Goal: Information Seeking & Learning: Learn about a topic

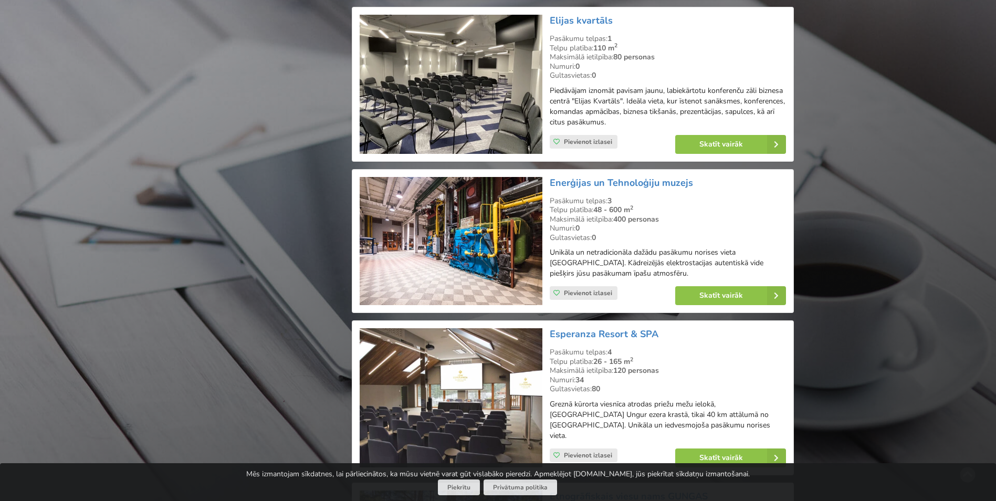
scroll to position [2572, 0]
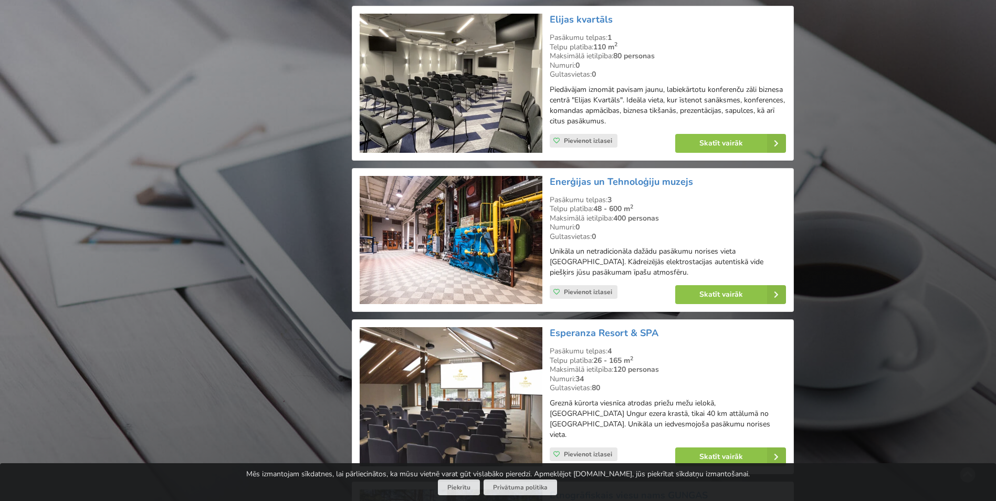
click at [390, 252] on img at bounding box center [451, 240] width 182 height 129
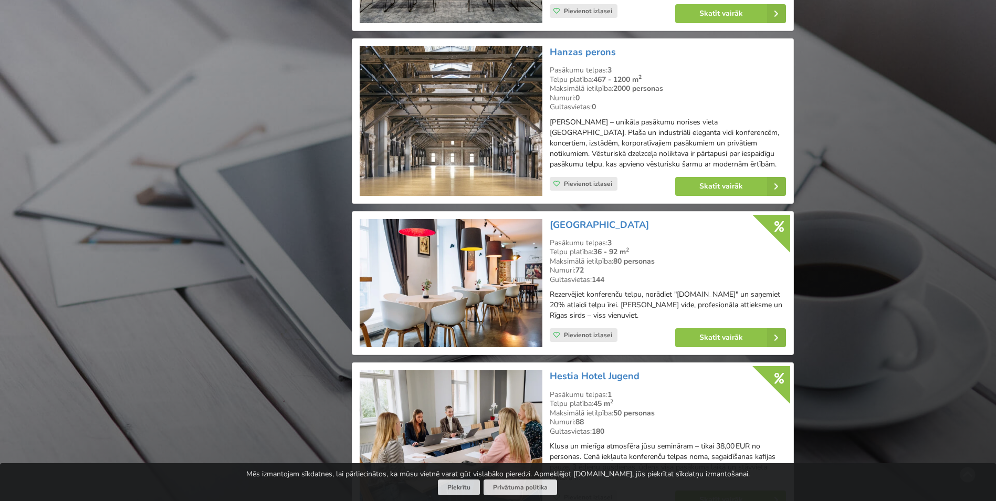
scroll to position [3989, 0]
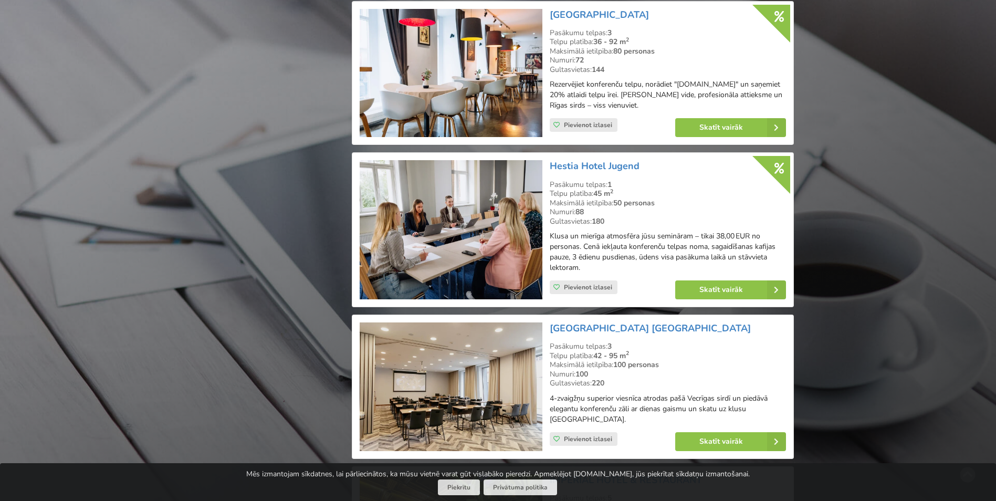
click at [441, 372] on img at bounding box center [451, 386] width 182 height 129
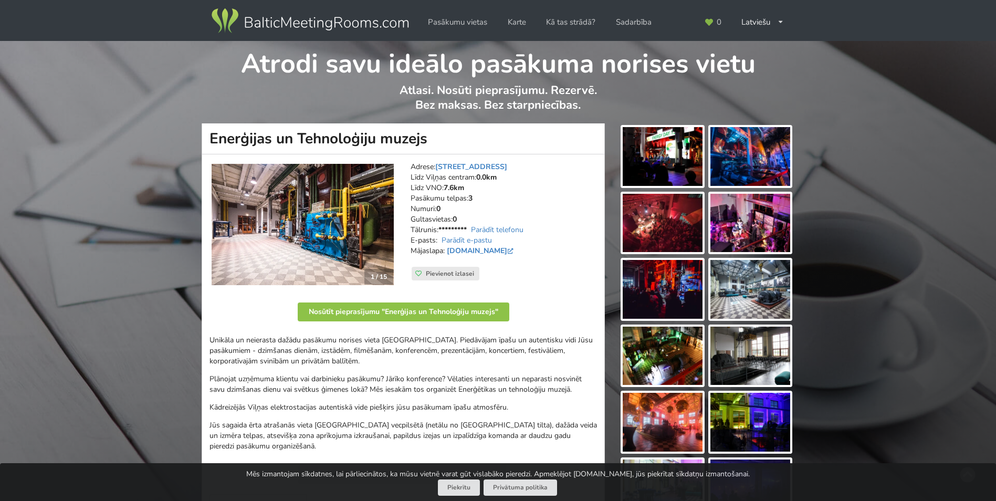
click at [682, 160] on img at bounding box center [662, 156] width 80 height 59
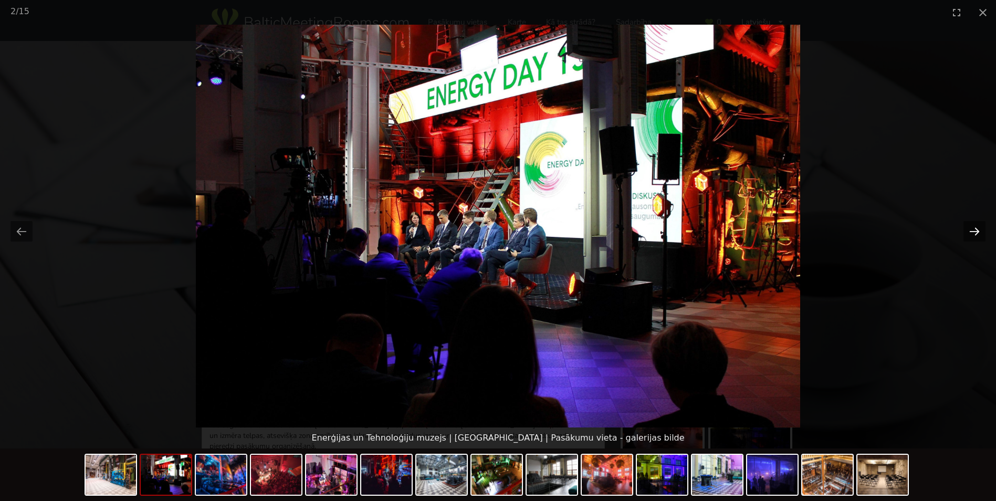
click at [977, 230] on button "Next slide" at bounding box center [974, 231] width 22 height 20
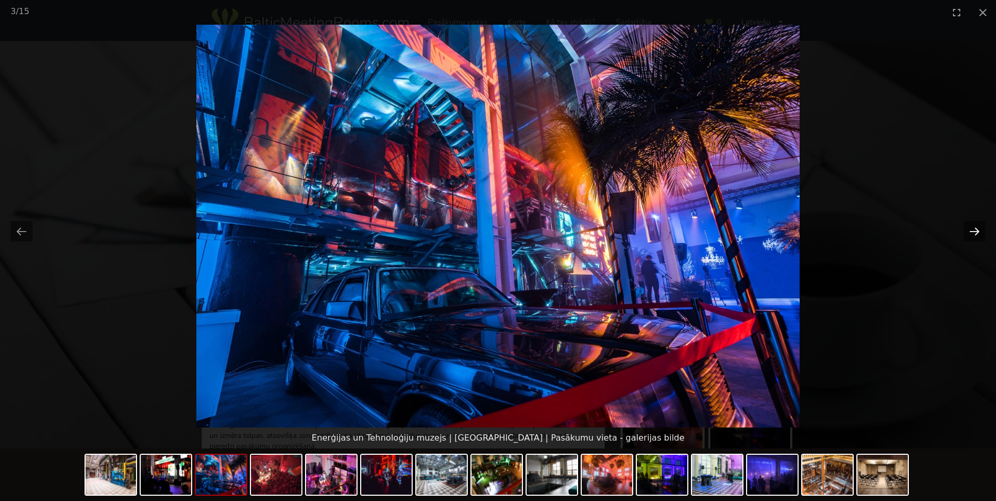
click at [977, 230] on button "Next slide" at bounding box center [974, 231] width 22 height 20
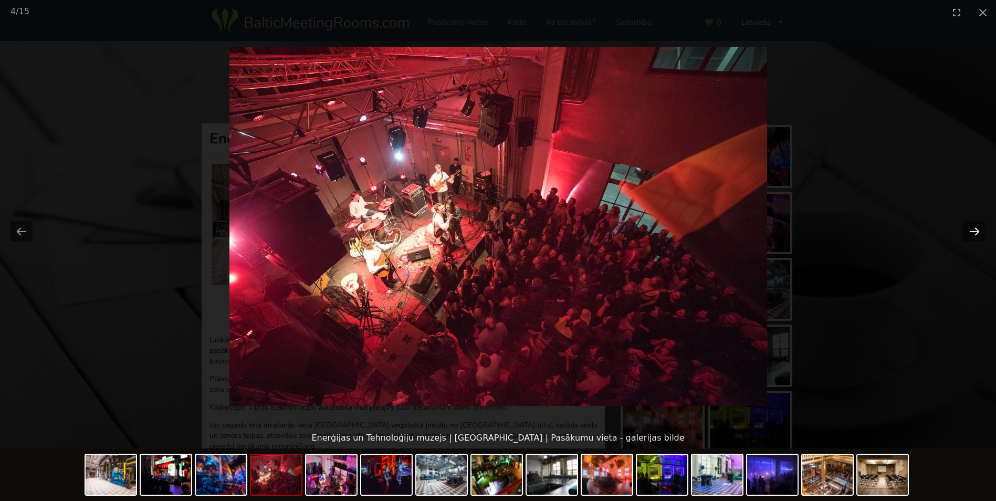
click at [977, 230] on button "Next slide" at bounding box center [974, 231] width 22 height 20
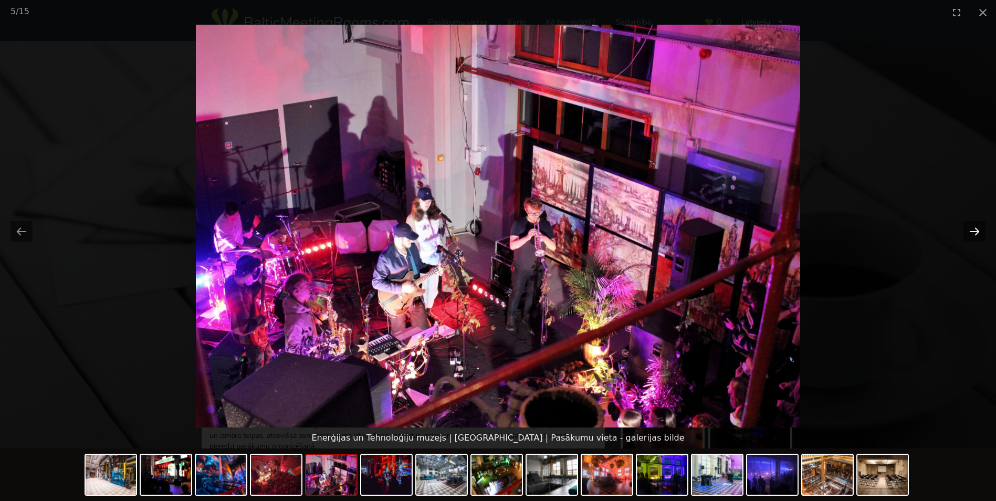
click at [977, 230] on button "Next slide" at bounding box center [974, 231] width 22 height 20
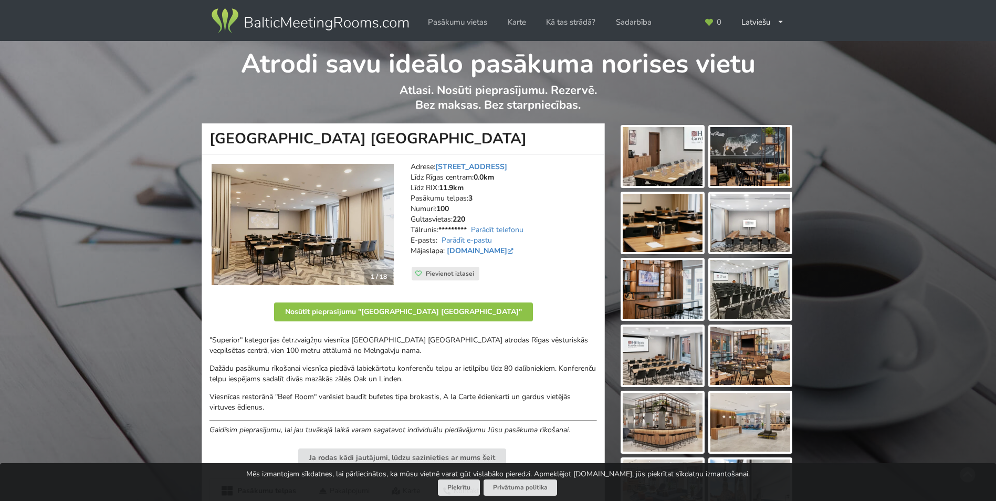
click at [651, 173] on img at bounding box center [662, 156] width 80 height 59
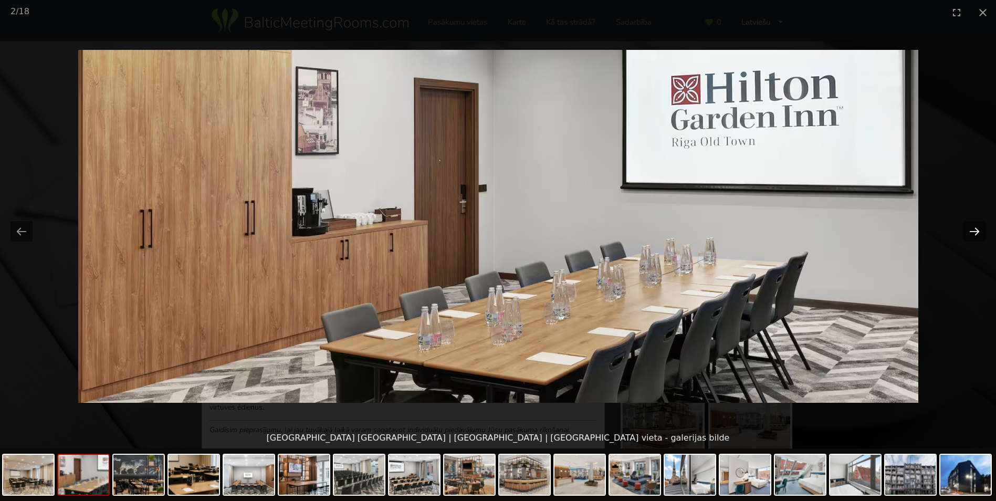
click at [971, 235] on button "Next slide" at bounding box center [974, 231] width 22 height 20
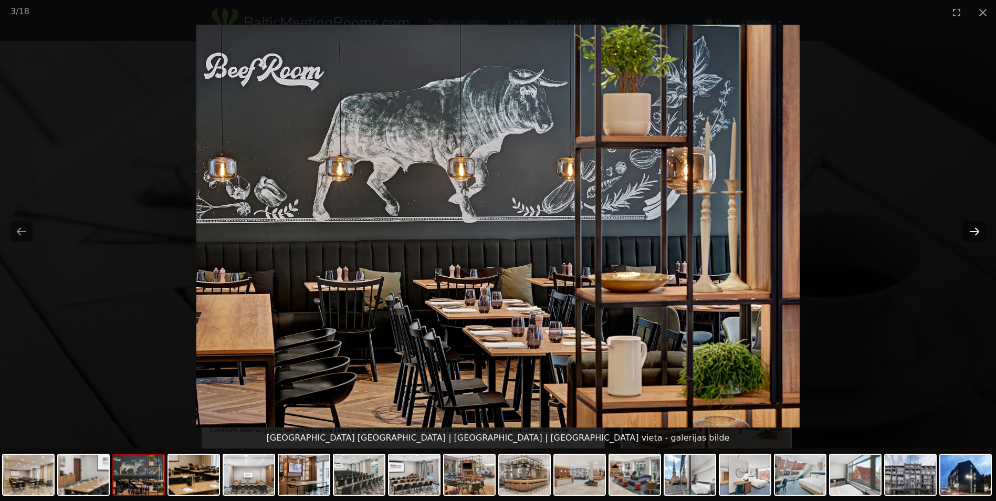
click at [971, 235] on button "Next slide" at bounding box center [974, 231] width 22 height 20
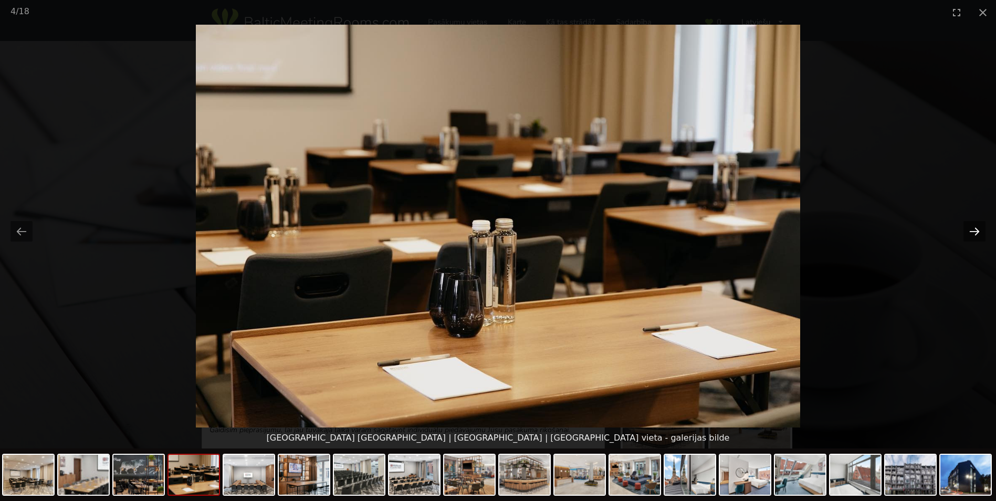
click at [971, 235] on button "Next slide" at bounding box center [974, 231] width 22 height 20
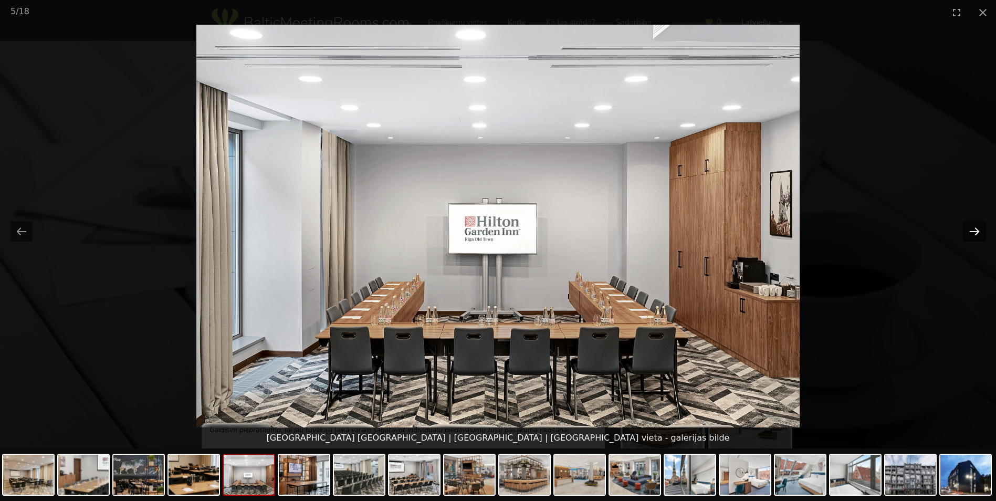
click at [971, 235] on button "Next slide" at bounding box center [974, 231] width 22 height 20
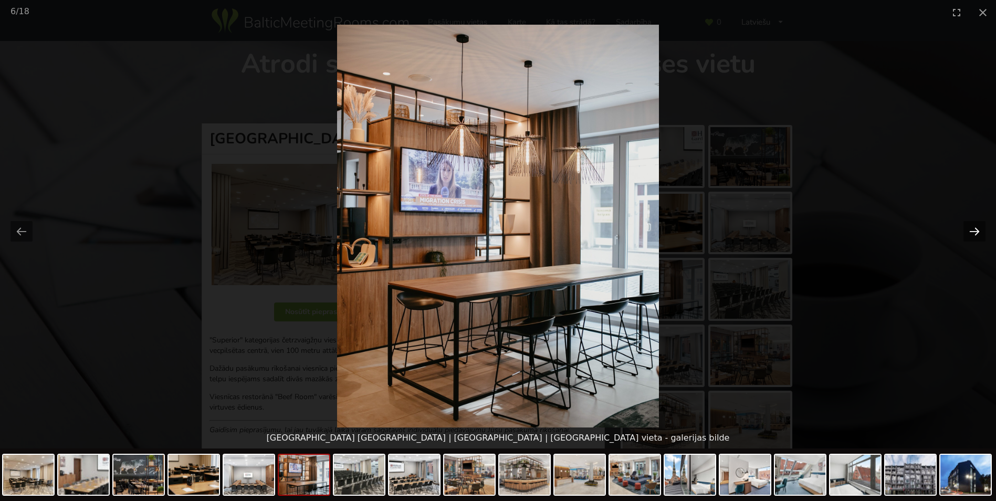
click at [971, 235] on button "Next slide" at bounding box center [974, 231] width 22 height 20
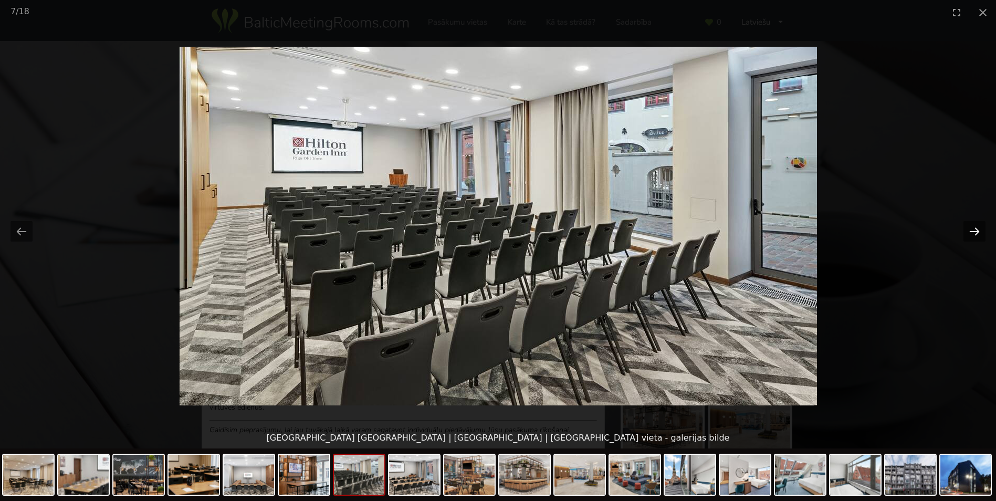
click at [971, 235] on button "Next slide" at bounding box center [974, 231] width 22 height 20
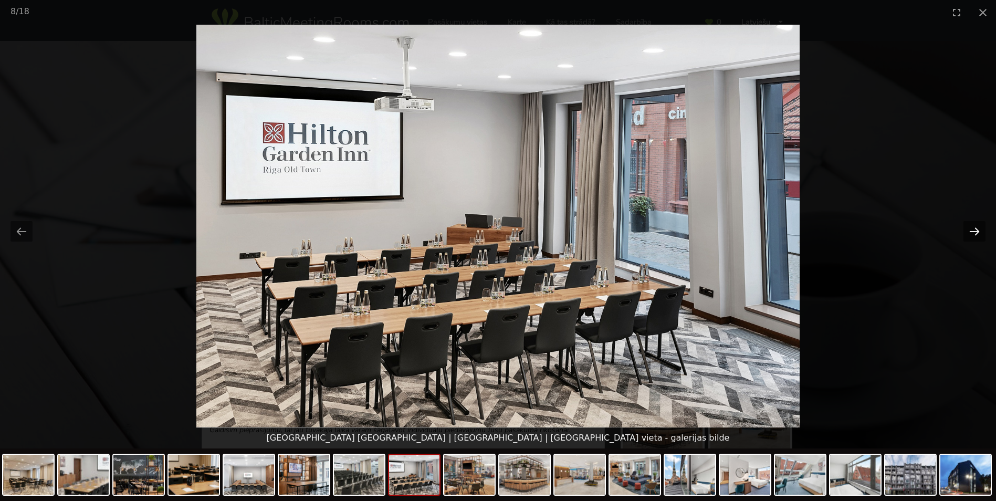
click at [971, 235] on button "Next slide" at bounding box center [974, 231] width 22 height 20
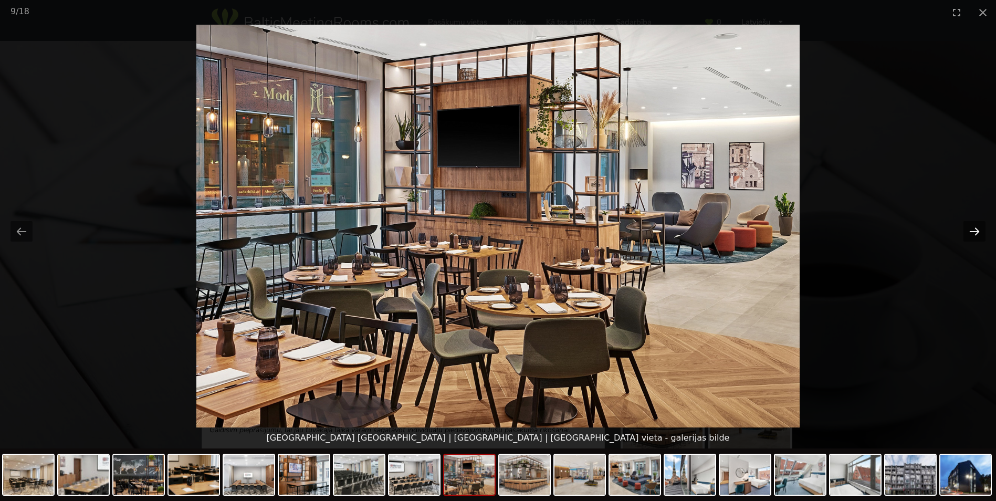
click at [971, 235] on button "Next slide" at bounding box center [974, 231] width 22 height 20
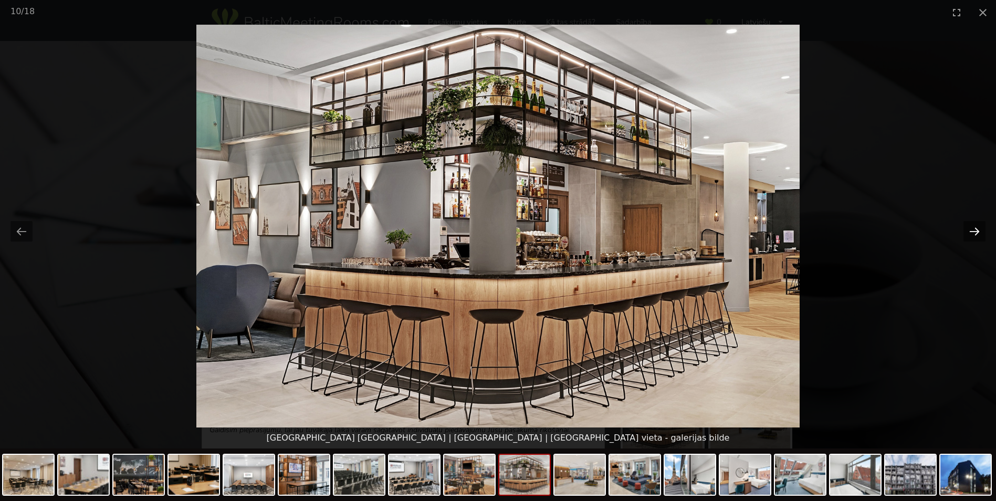
click at [971, 235] on button "Next slide" at bounding box center [974, 231] width 22 height 20
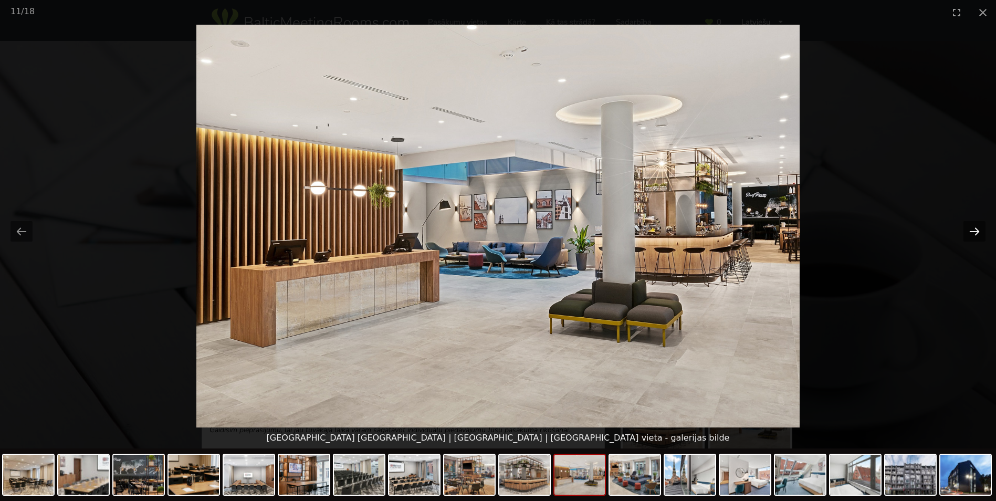
click at [971, 235] on button "Next slide" at bounding box center [974, 231] width 22 height 20
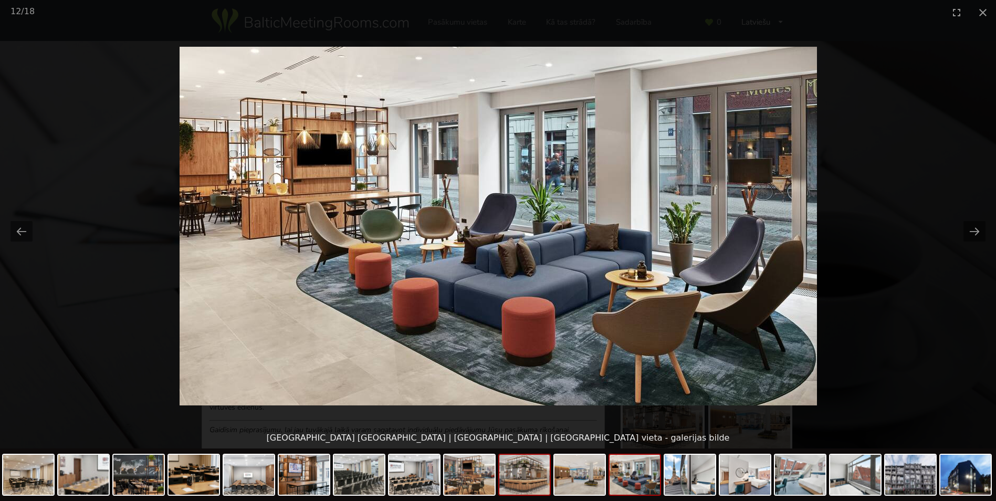
click at [538, 479] on img at bounding box center [524, 475] width 50 height 40
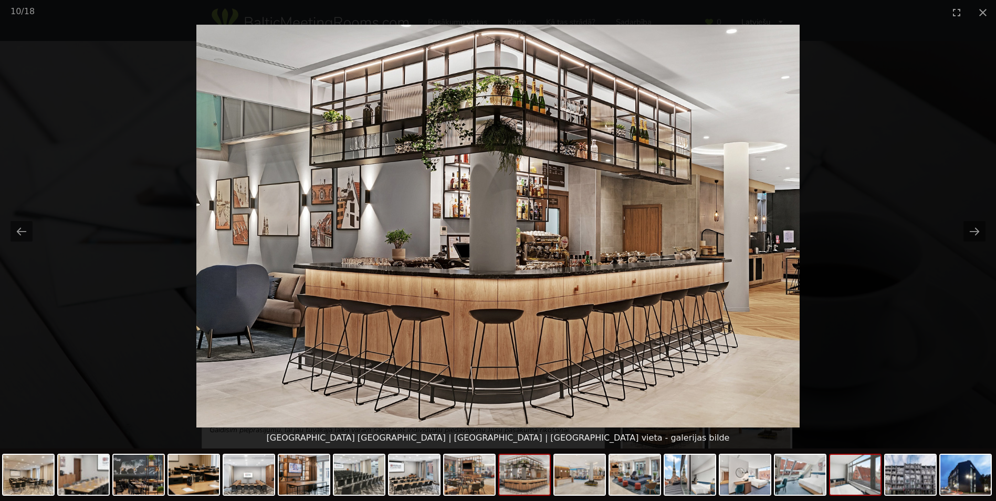
click at [835, 481] on img at bounding box center [855, 475] width 50 height 40
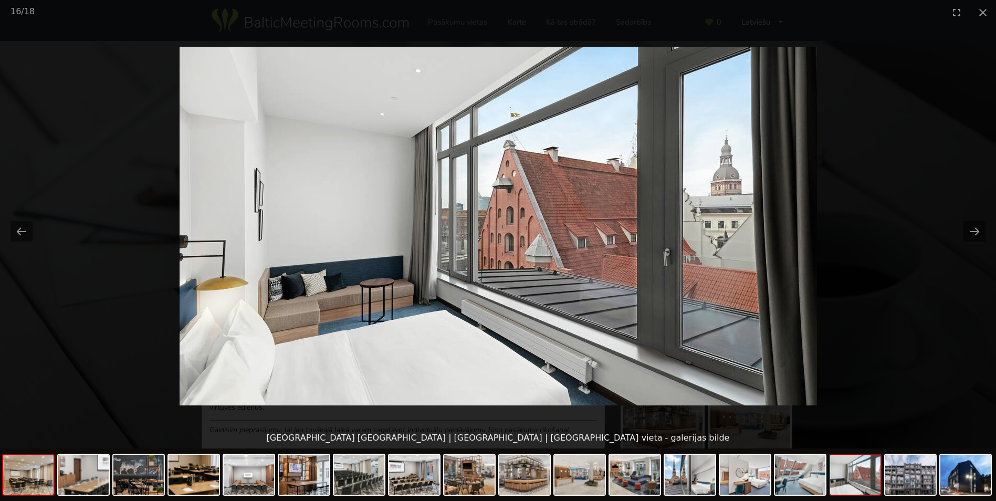
click at [17, 473] on img at bounding box center [28, 475] width 50 height 40
